Goal: Task Accomplishment & Management: Manage account settings

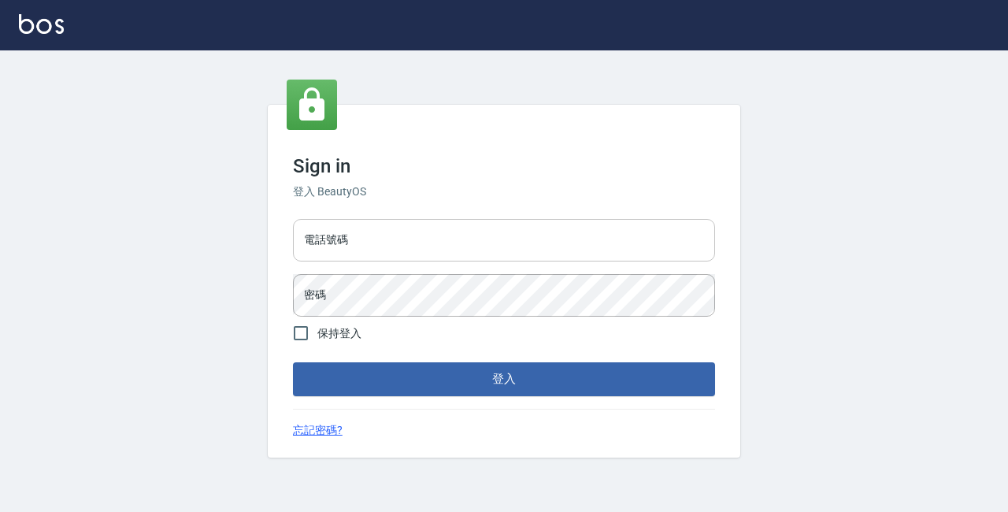
click at [390, 236] on input "電話號碼" at bounding box center [504, 240] width 422 height 43
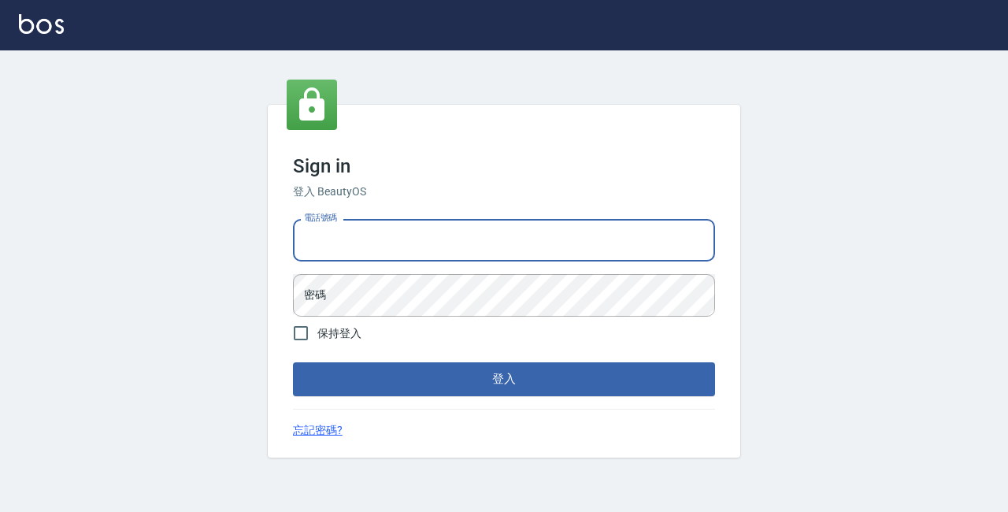
type input "89729295"
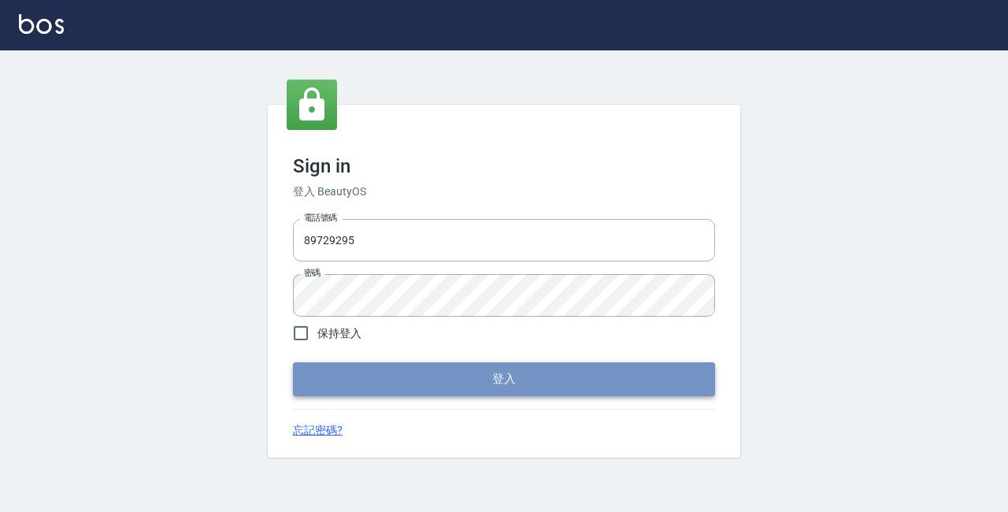
click at [462, 369] on button "登入" at bounding box center [504, 378] width 422 height 33
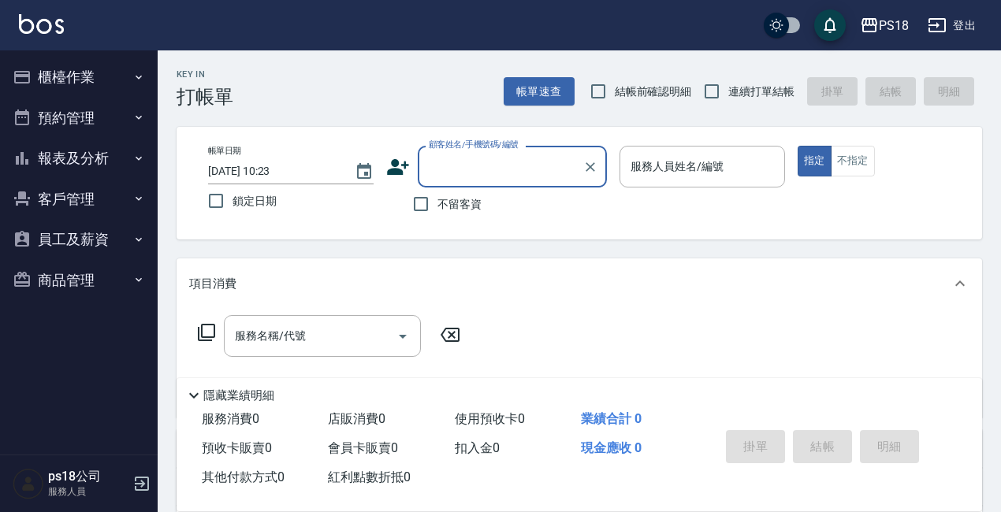
click at [59, 64] on button "櫃檯作業" at bounding box center [78, 77] width 145 height 41
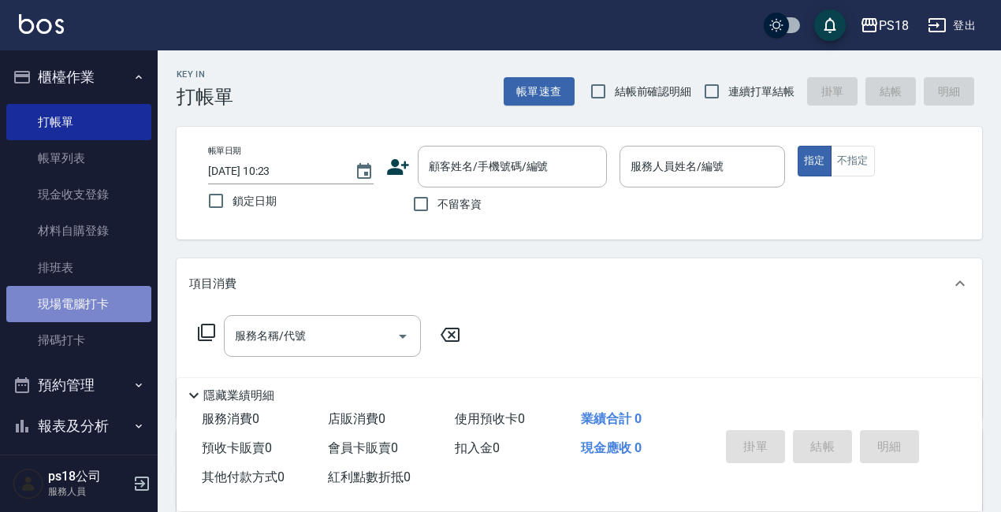
click at [112, 311] on link "現場電腦打卡" at bounding box center [78, 304] width 145 height 36
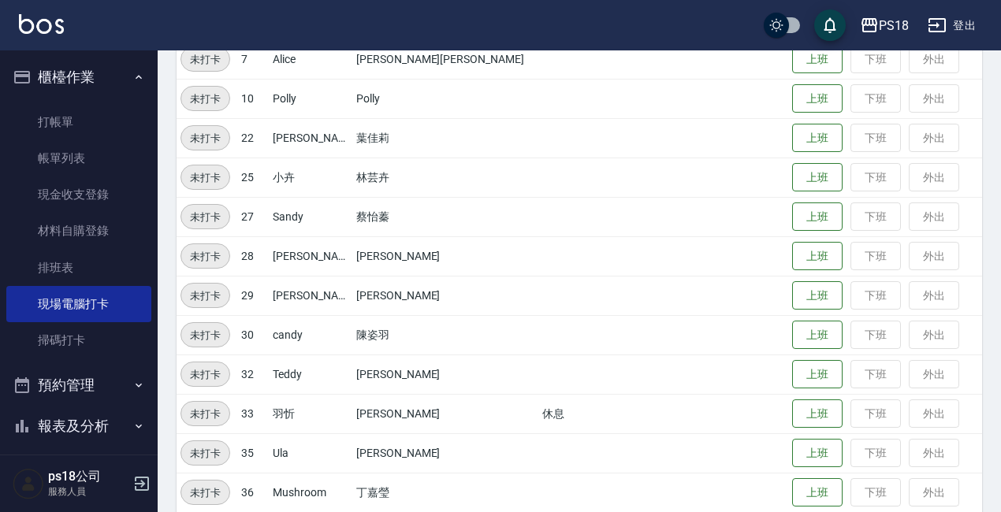
scroll to position [392, 0]
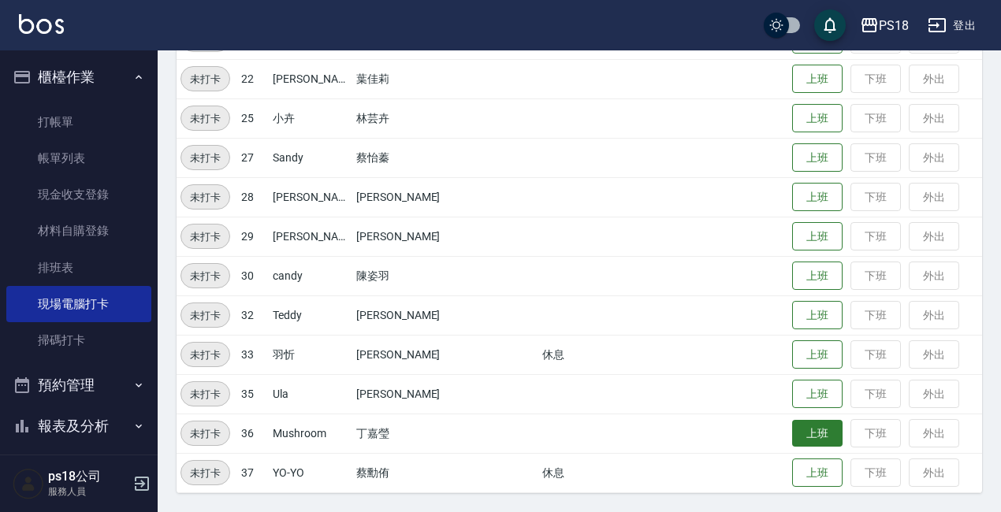
click at [792, 431] on button "上班" at bounding box center [817, 434] width 50 height 28
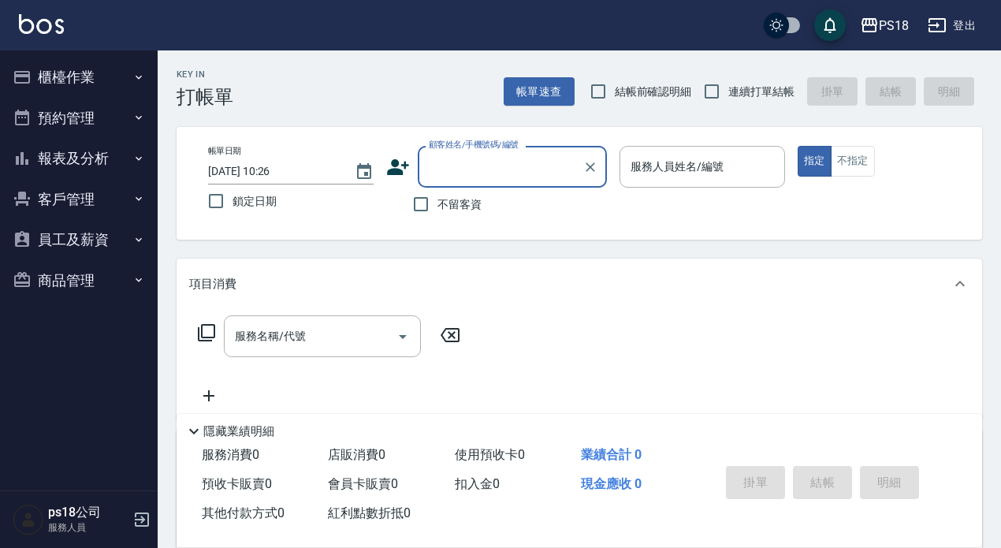
click at [84, 91] on button "櫃檯作業" at bounding box center [78, 77] width 145 height 41
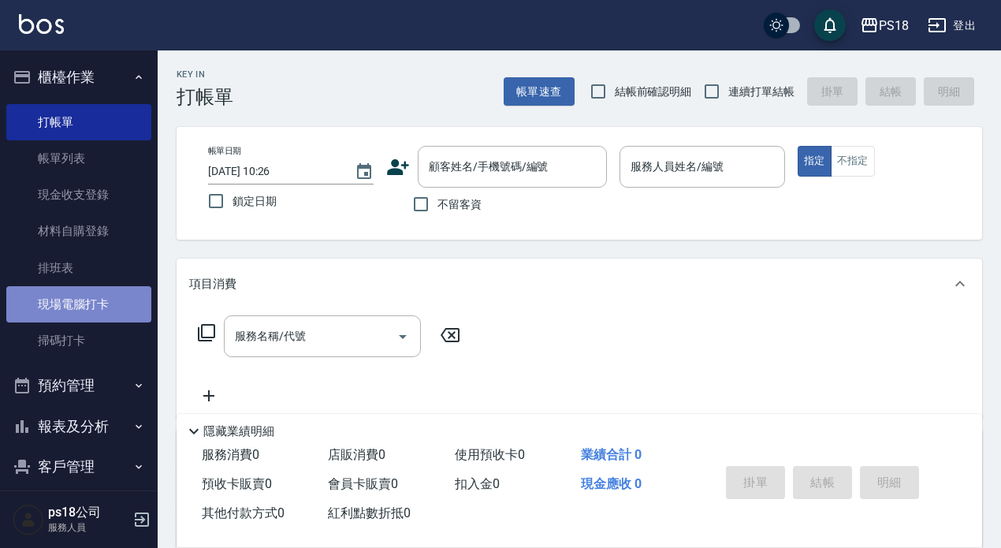
click at [91, 301] on link "現場電腦打卡" at bounding box center [78, 304] width 145 height 36
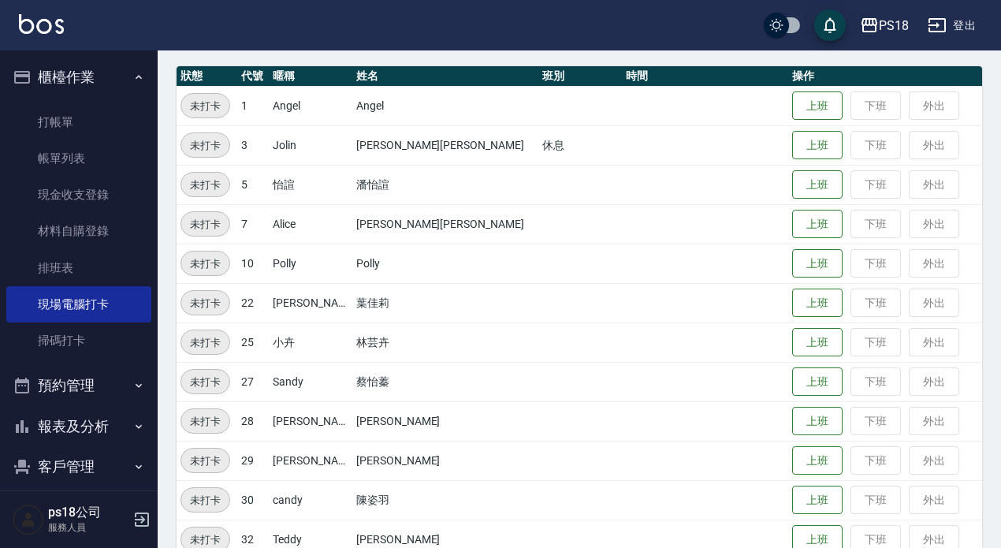
scroll to position [167, 0]
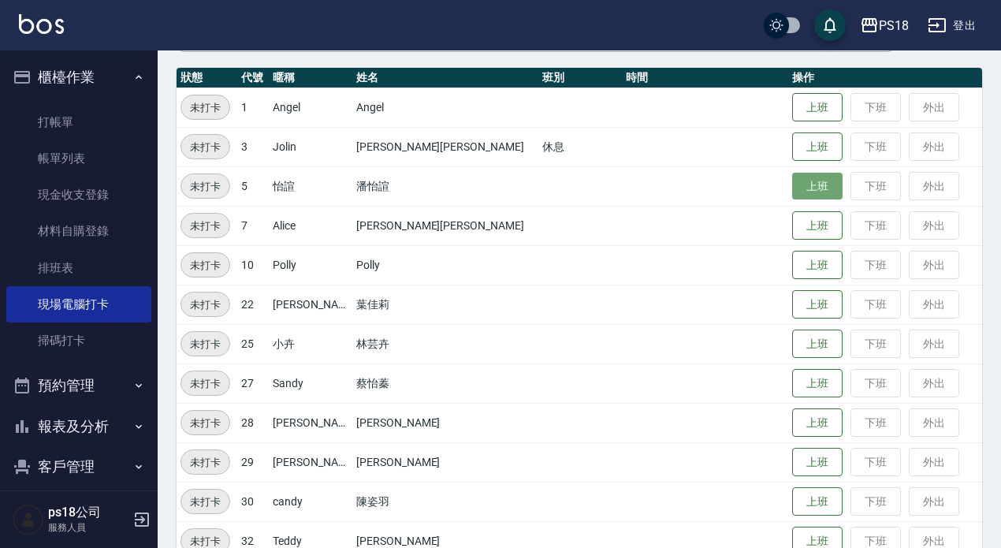
click at [792, 184] on button "上班" at bounding box center [817, 187] width 50 height 28
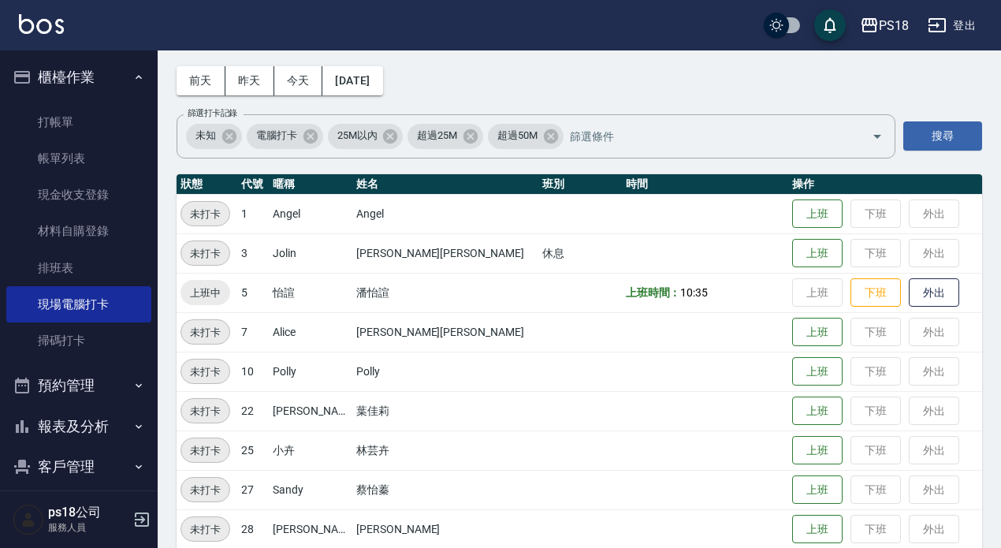
scroll to position [88, 0]
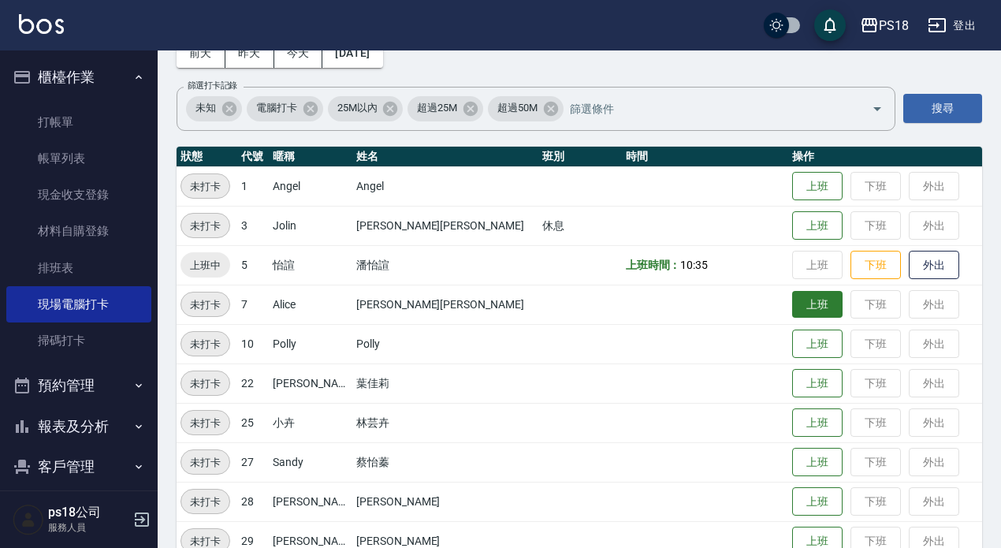
click at [792, 291] on button "上班" at bounding box center [817, 305] width 50 height 28
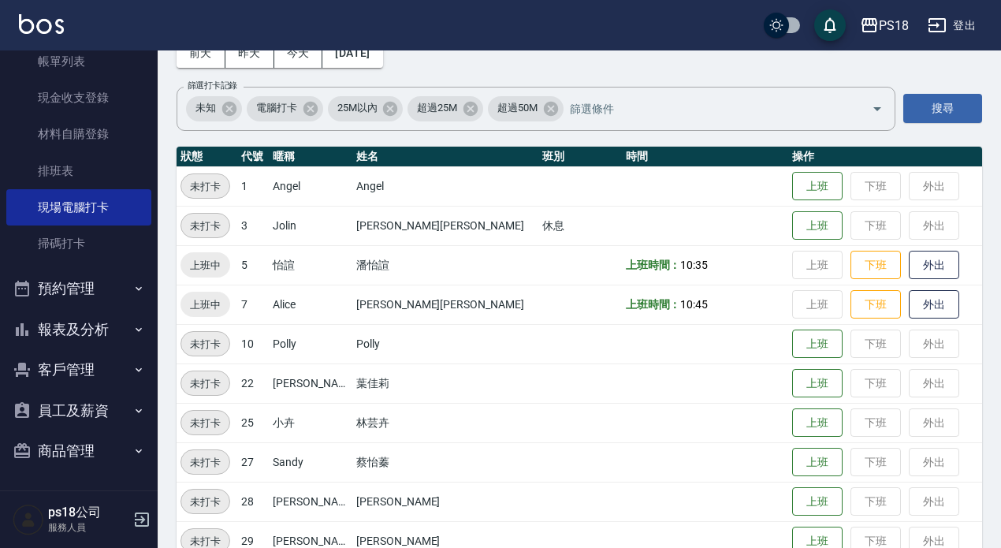
scroll to position [325, 0]
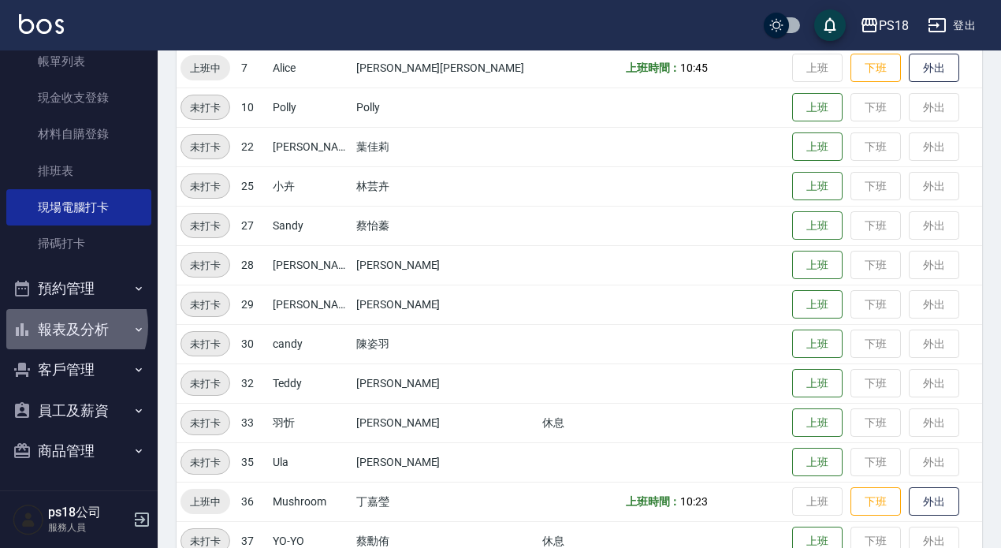
click at [65, 325] on button "報表及分析" at bounding box center [78, 329] width 145 height 41
click at [53, 329] on button "報表及分析" at bounding box center [78, 329] width 145 height 41
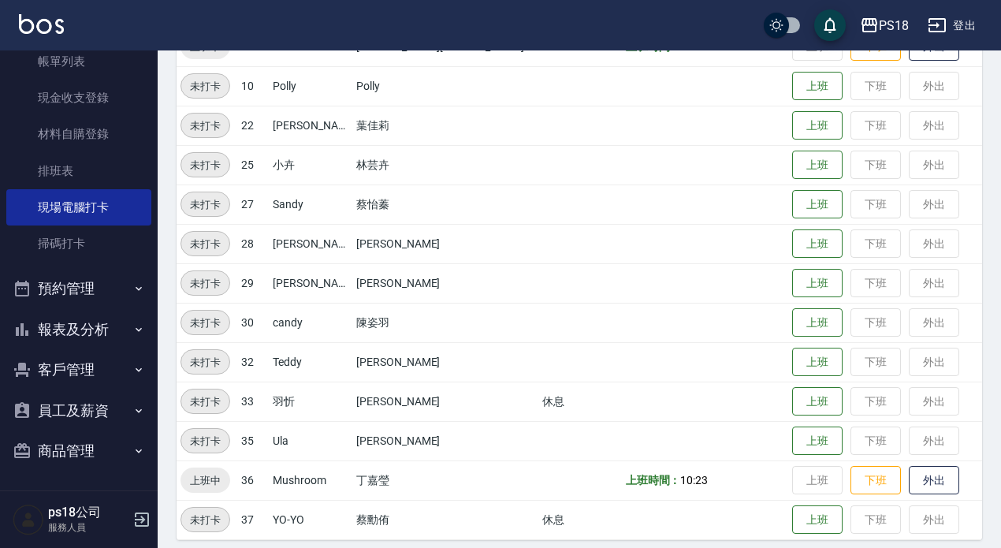
scroll to position [357, 0]
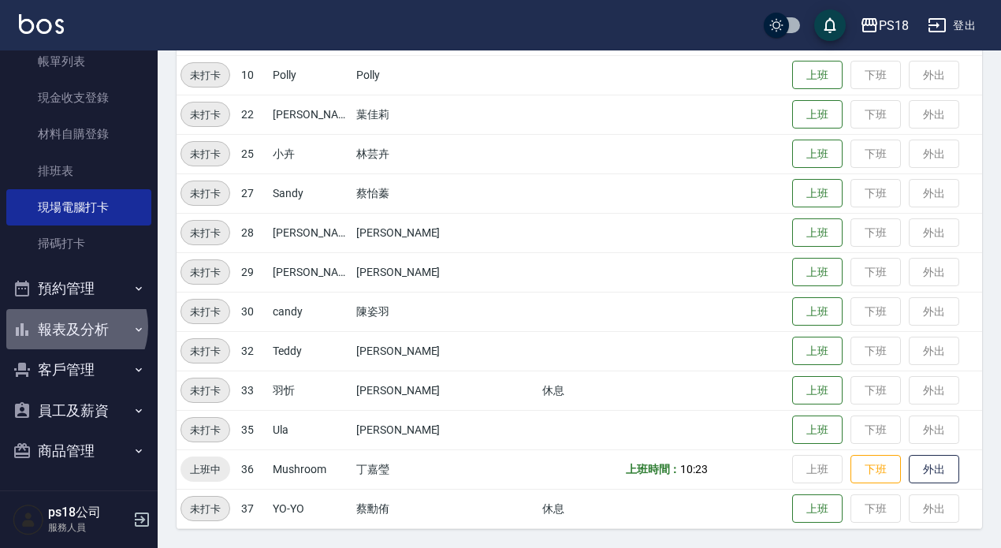
click at [72, 326] on button "報表及分析" at bounding box center [78, 329] width 145 height 41
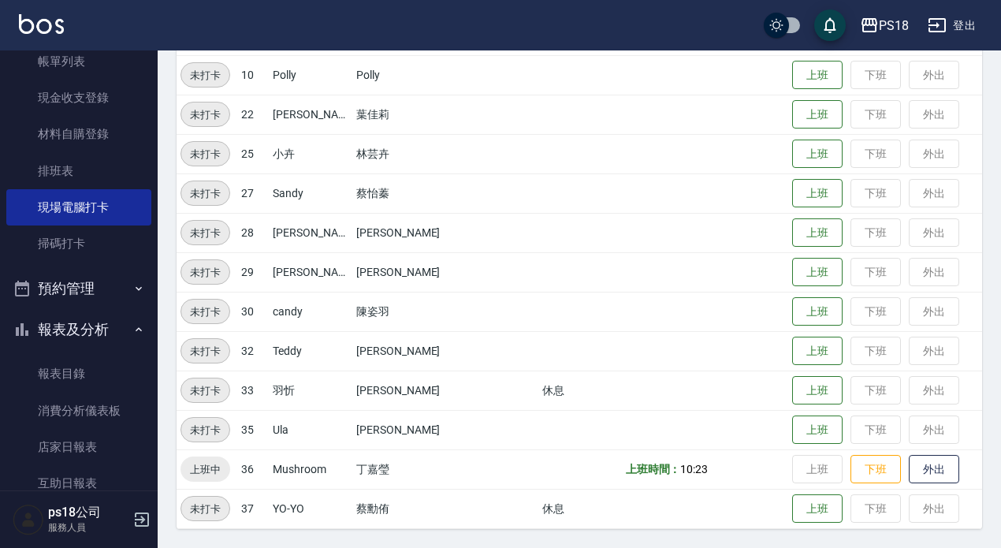
scroll to position [333, 0]
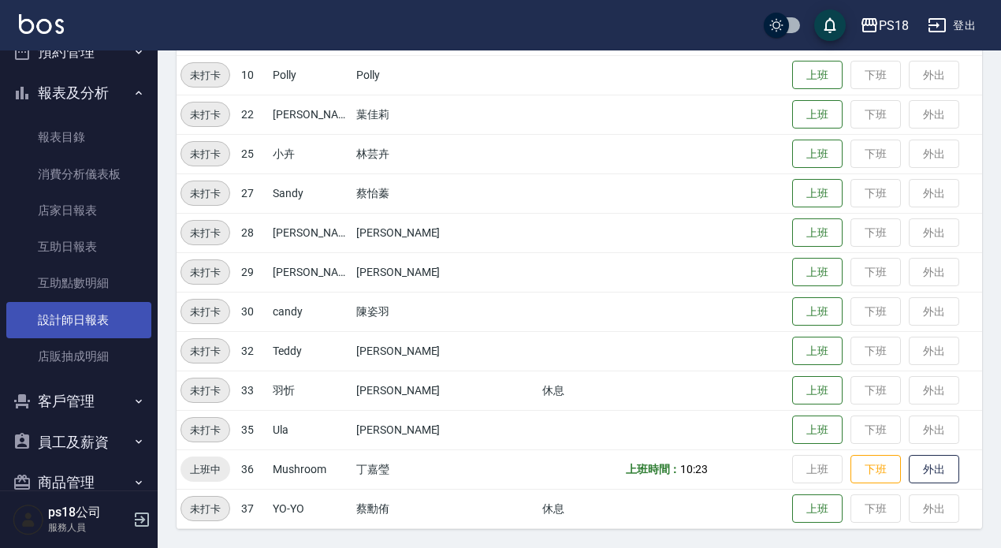
click at [73, 316] on link "設計師日報表" at bounding box center [78, 320] width 145 height 36
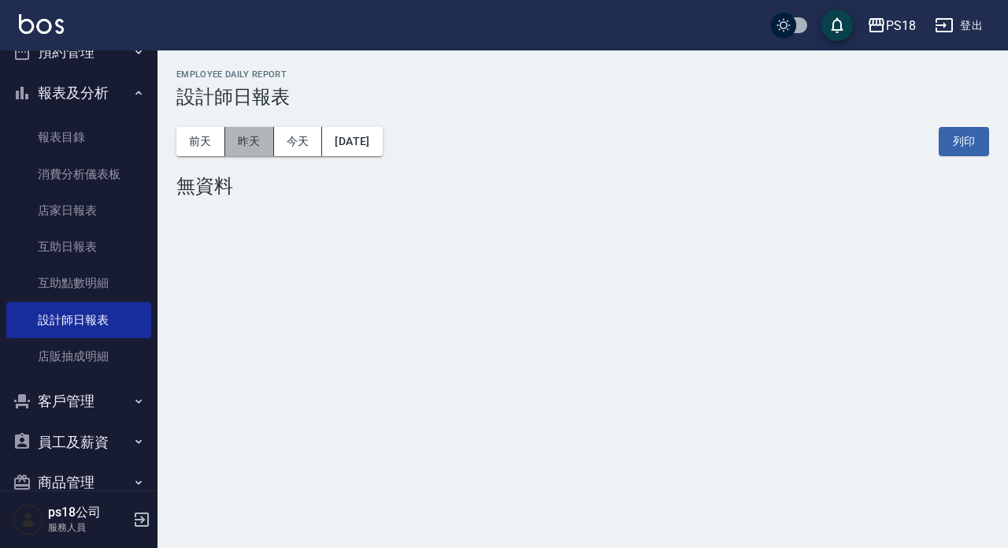
click at [256, 146] on button "昨天" at bounding box center [249, 141] width 49 height 29
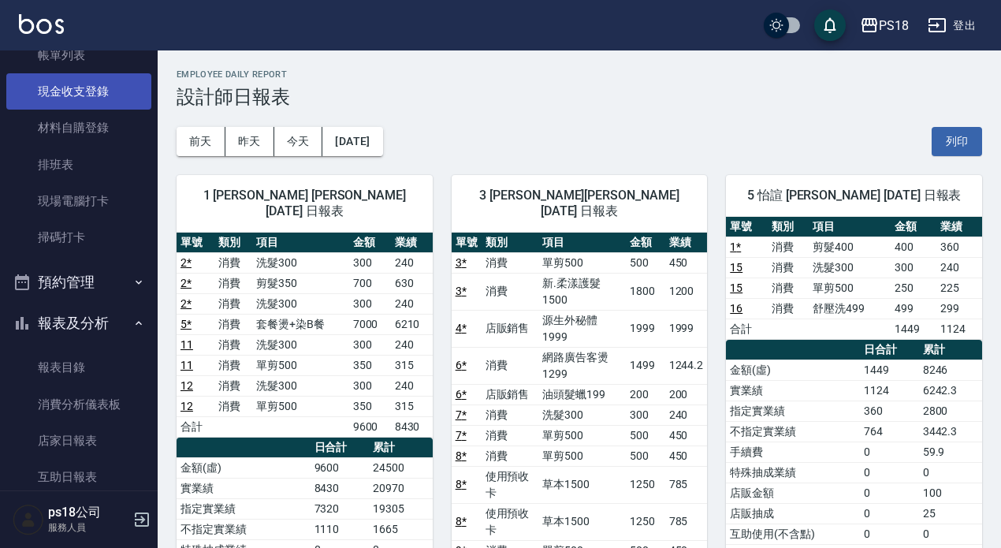
scroll to position [97, 0]
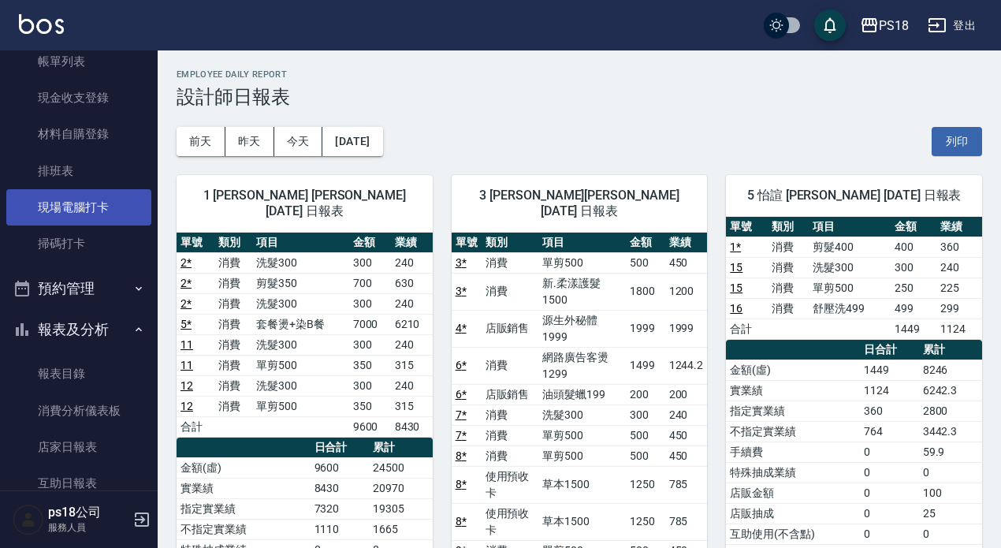
click at [110, 214] on link "現場電腦打卡" at bounding box center [78, 207] width 145 height 36
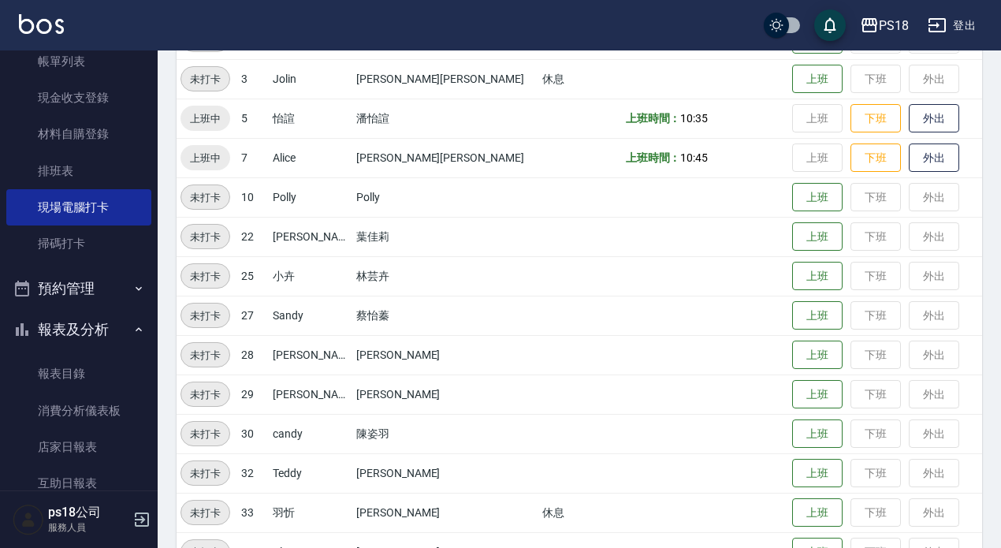
scroll to position [315, 0]
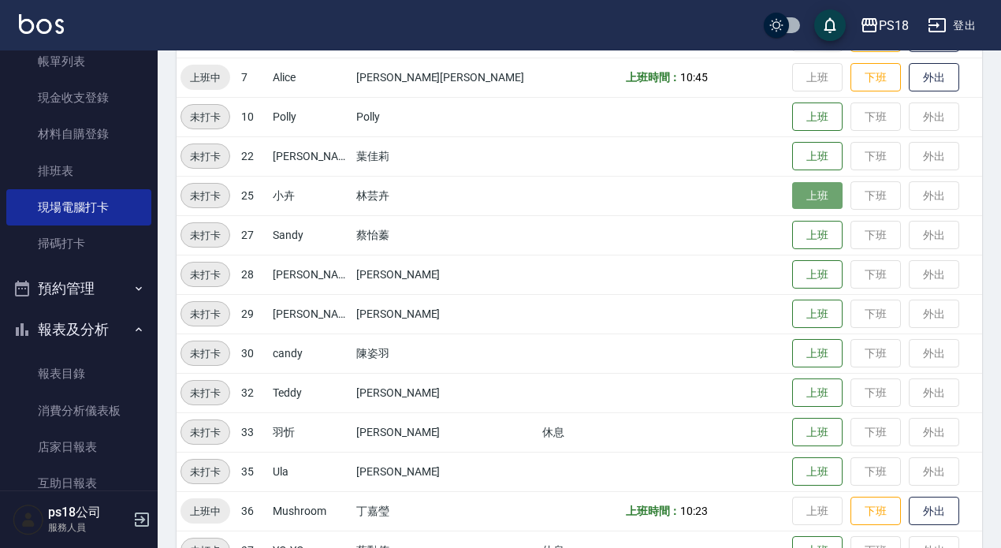
click at [793, 199] on button "上班" at bounding box center [817, 196] width 50 height 28
